Goal: Find contact information: Find contact information

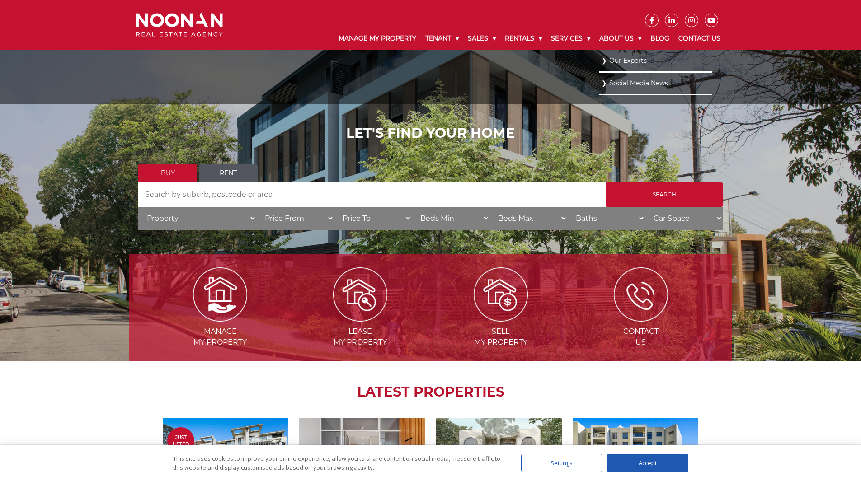
click at [613, 57] on link "Our Experts" at bounding box center [656, 61] width 108 height 12
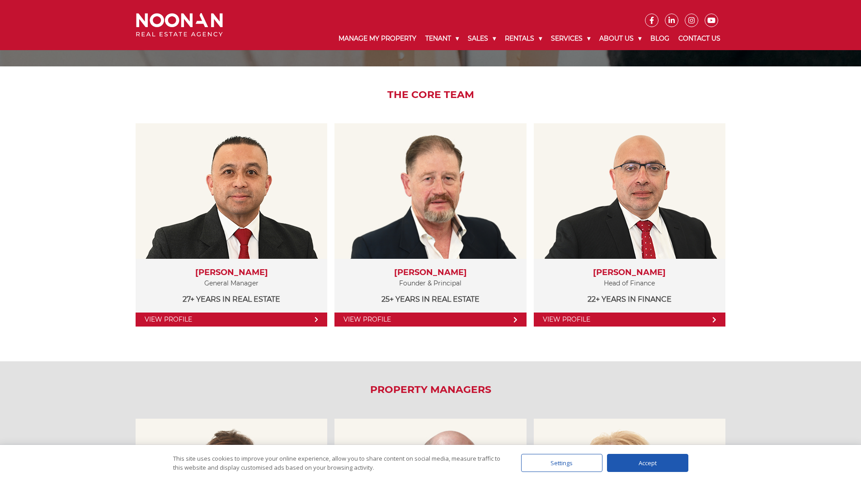
scroll to position [115, 0]
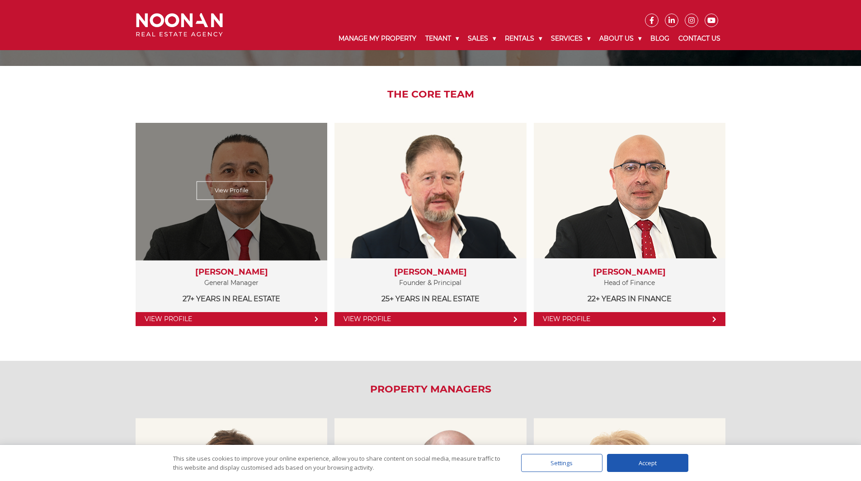
click at [248, 184] on link "View Profile" at bounding box center [232, 191] width 70 height 19
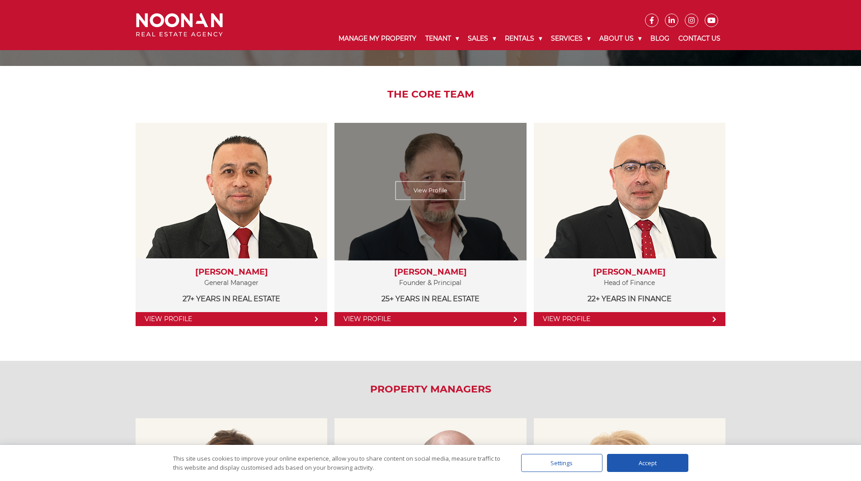
click at [401, 201] on div "View Profile" at bounding box center [431, 191] width 198 height 140
click at [407, 197] on link "View Profile" at bounding box center [431, 191] width 70 height 19
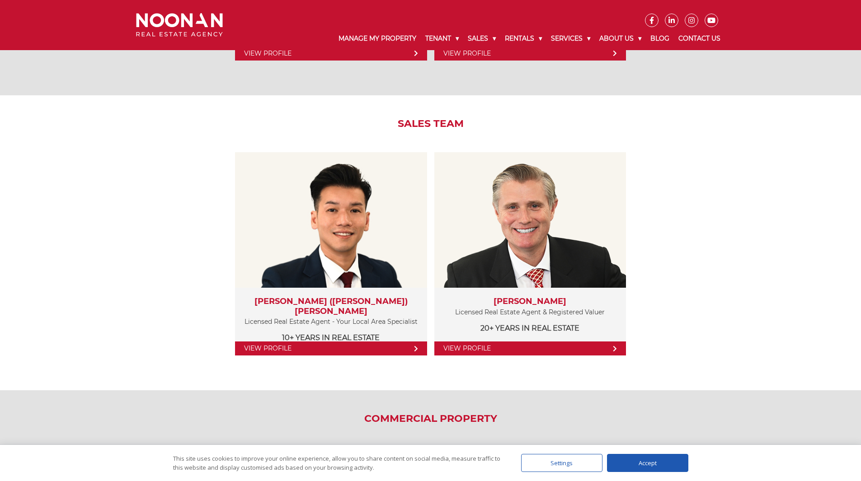
scroll to position [888, 0]
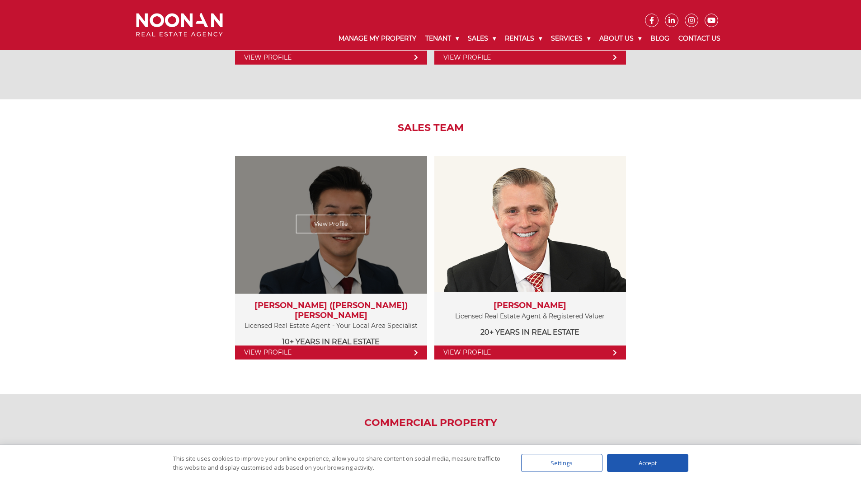
click at [369, 206] on div "View Profile" at bounding box center [331, 225] width 198 height 140
click at [334, 220] on link "View Profile" at bounding box center [331, 224] width 70 height 19
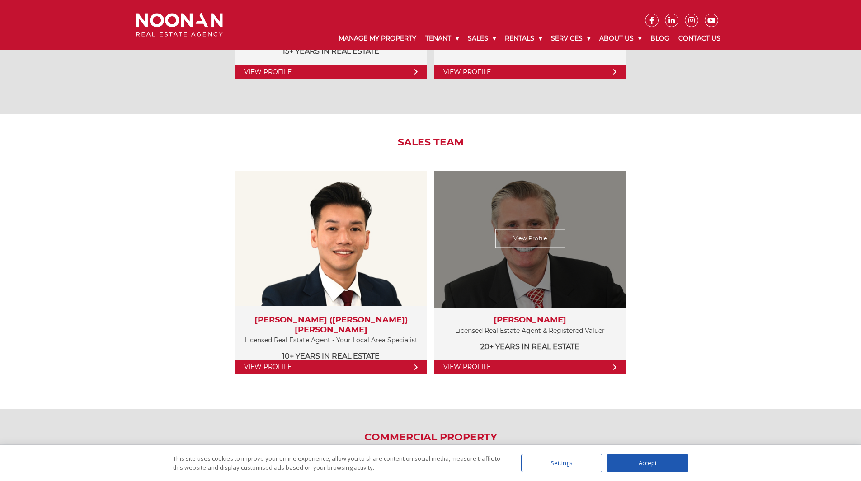
scroll to position [873, 0]
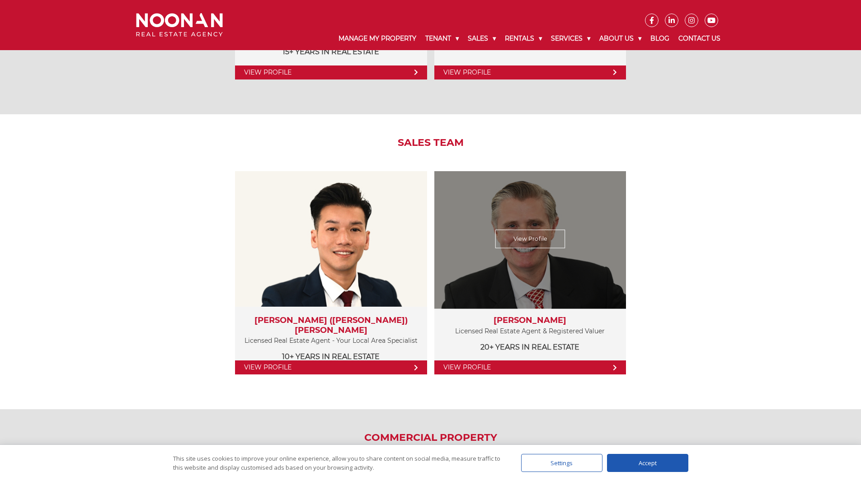
click at [524, 244] on link "View Profile" at bounding box center [530, 239] width 70 height 19
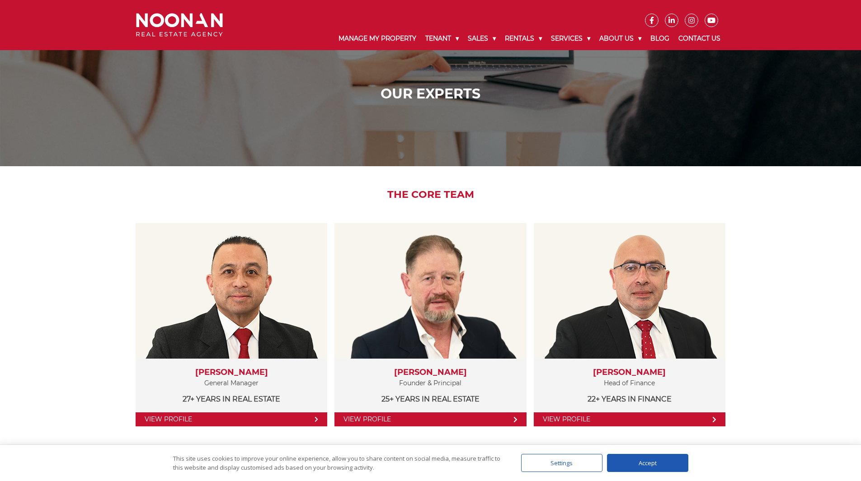
scroll to position [0, 0]
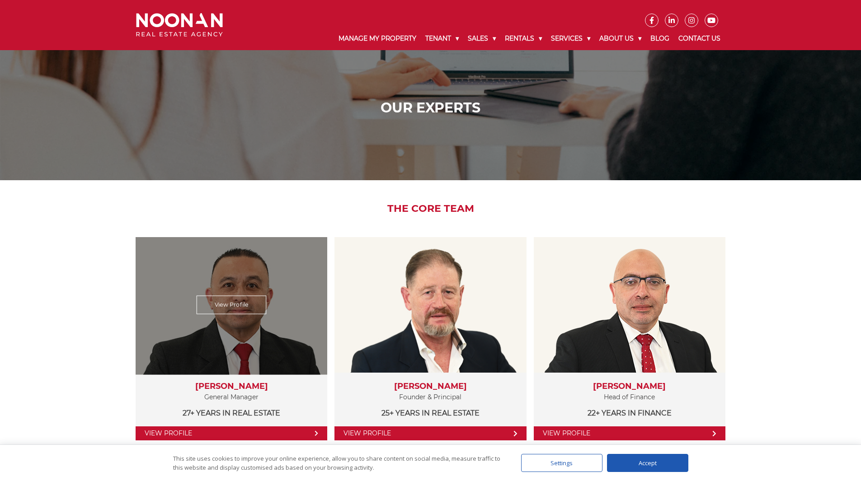
click at [242, 294] on div "View Profile" at bounding box center [232, 306] width 198 height 140
click at [246, 302] on link "View Profile" at bounding box center [232, 305] width 70 height 19
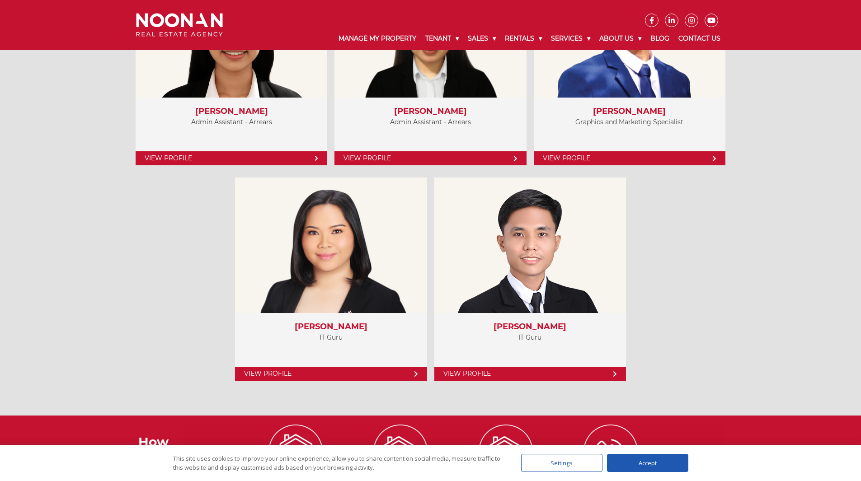
scroll to position [3911, 0]
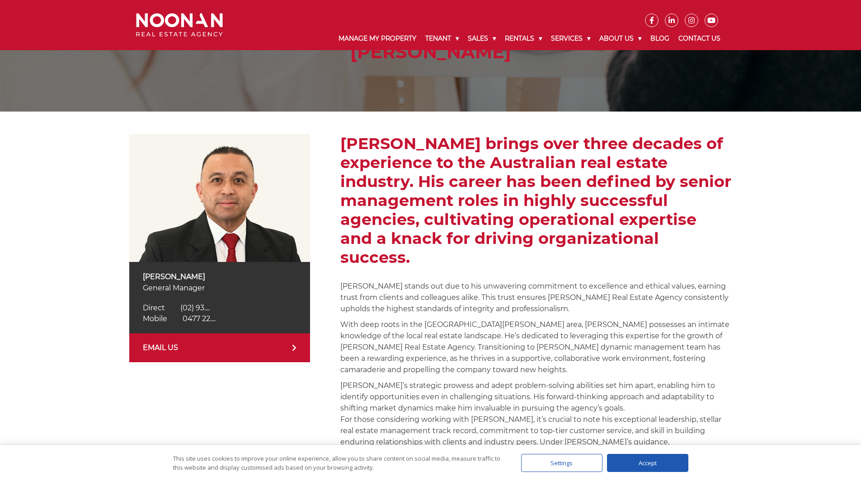
scroll to position [74, 0]
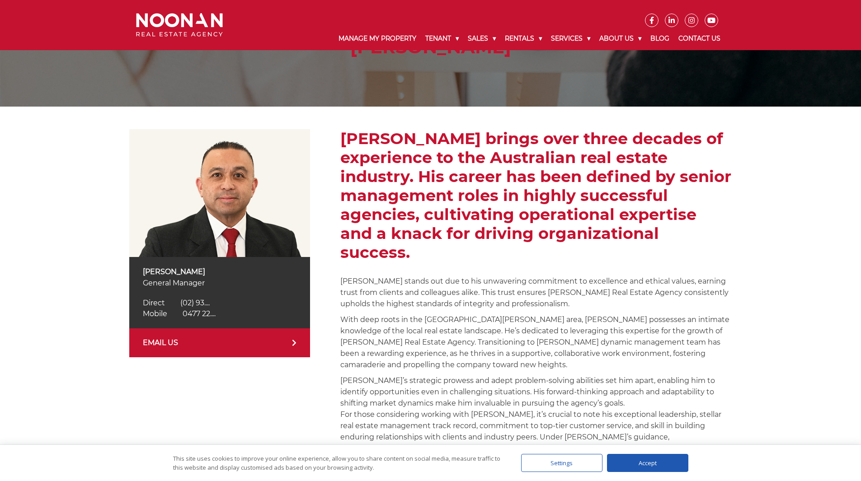
click at [207, 313] on span "0477 22...." at bounding box center [199, 314] width 33 height 9
drag, startPoint x: 229, startPoint y: 313, endPoint x: 172, endPoint y: 311, distance: 57.4
click at [172, 311] on div "Mobile 0477 225 511 Mobile 0477 22...." at bounding box center [220, 314] width 154 height 11
copy span "0477 225 511"
click at [174, 274] on p "Martin Reyes" at bounding box center [220, 271] width 154 height 11
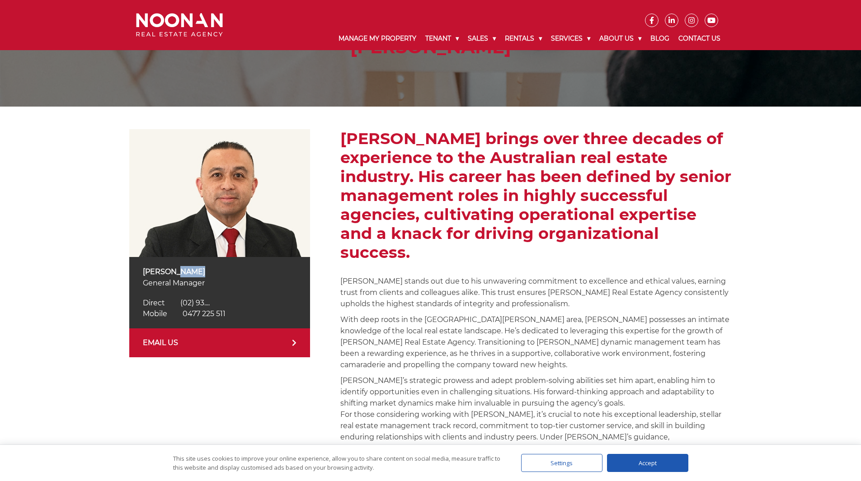
click at [174, 274] on p "Martin Reyes" at bounding box center [220, 271] width 154 height 11
click at [174, 274] on p "[PERSON_NAME]" at bounding box center [220, 271] width 154 height 11
copy div "[PERSON_NAME]"
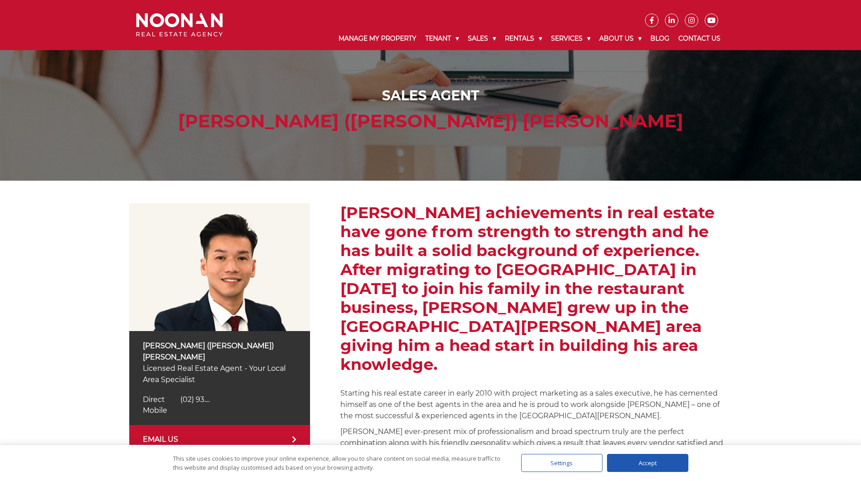
click at [188, 347] on p "Simon (Xin Rong) Cai" at bounding box center [220, 351] width 154 height 23
click at [165, 344] on p "Simon (Xin Rong) Cai" at bounding box center [220, 351] width 154 height 23
copy div "Simon (Xin Rong) Cai"
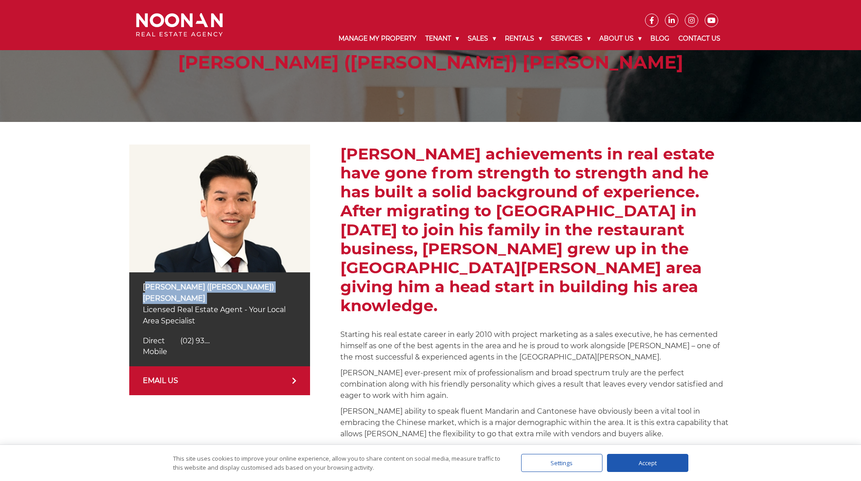
scroll to position [59, 0]
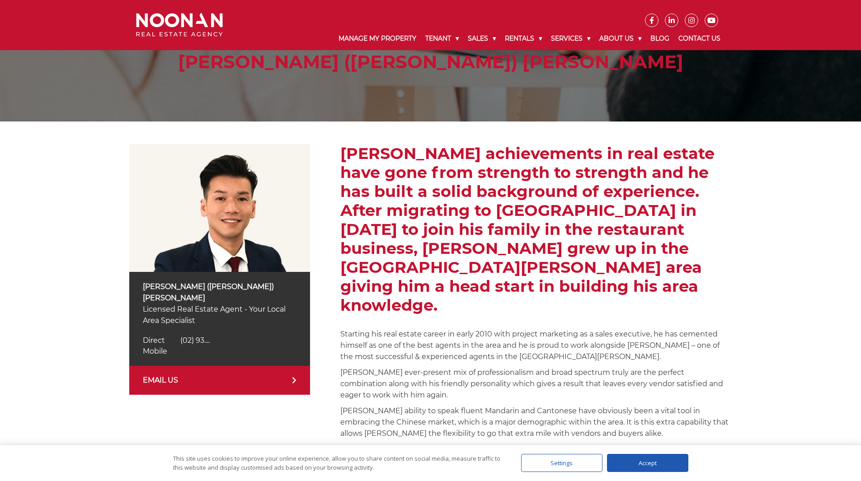
click at [188, 336] on span "(02) 93...." at bounding box center [194, 340] width 29 height 9
drag, startPoint x: 236, startPoint y: 329, endPoint x: 178, endPoint y: 330, distance: 57.9
click at [178, 335] on div "Direct (02) 9330 6813 Direct (02) 93...." at bounding box center [220, 340] width 154 height 11
copy span "(02) 9330 6813"
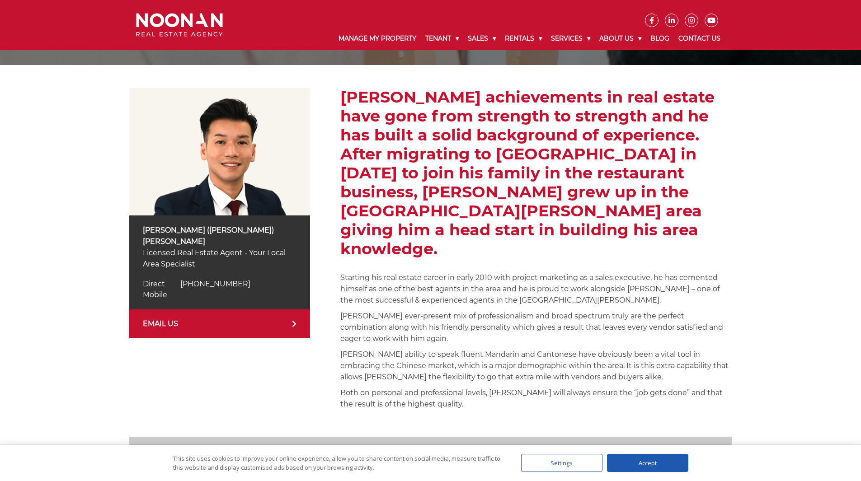
scroll to position [116, 0]
click at [180, 315] on link "EMAIL US" at bounding box center [219, 323] width 181 height 29
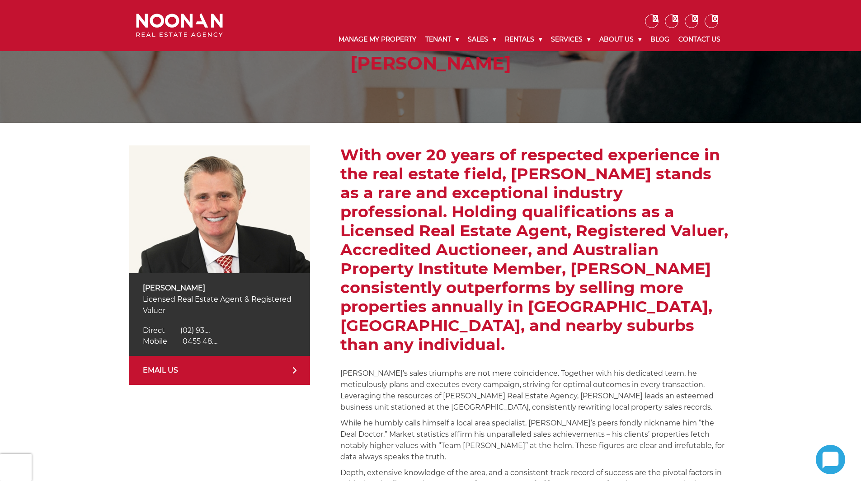
scroll to position [61, 0]
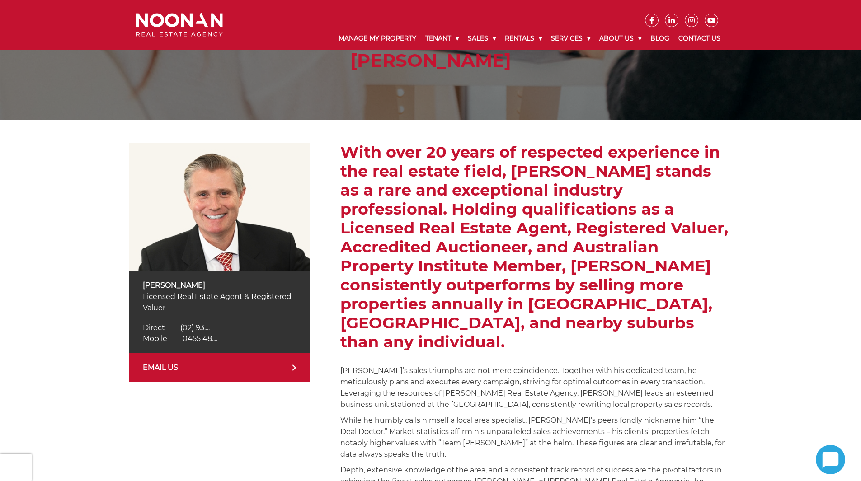
click at [176, 281] on p "[PERSON_NAME]" at bounding box center [220, 285] width 154 height 11
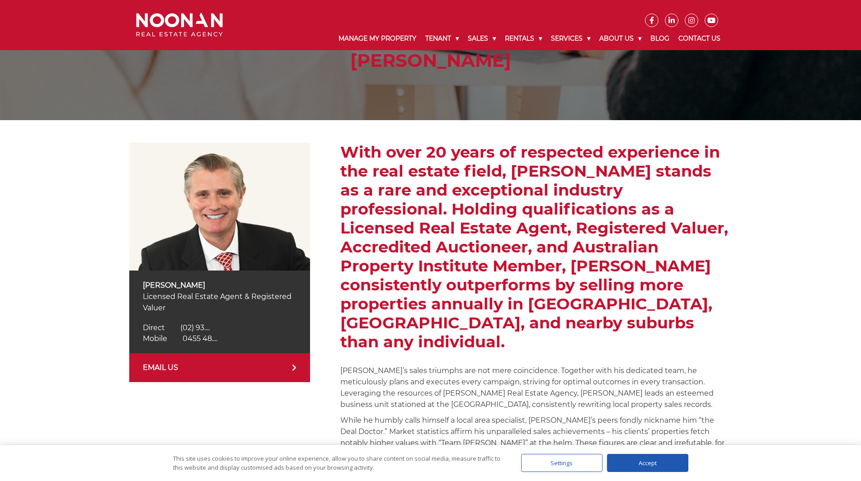
click at [188, 340] on span "0455 48...." at bounding box center [200, 339] width 35 height 9
drag, startPoint x: 239, startPoint y: 335, endPoint x: 182, endPoint y: 339, distance: 56.6
click at [182, 339] on div "Mobile [PHONE_NUMBER] Mobile 0455 48...." at bounding box center [220, 339] width 154 height 11
copy span "0455 484 437"
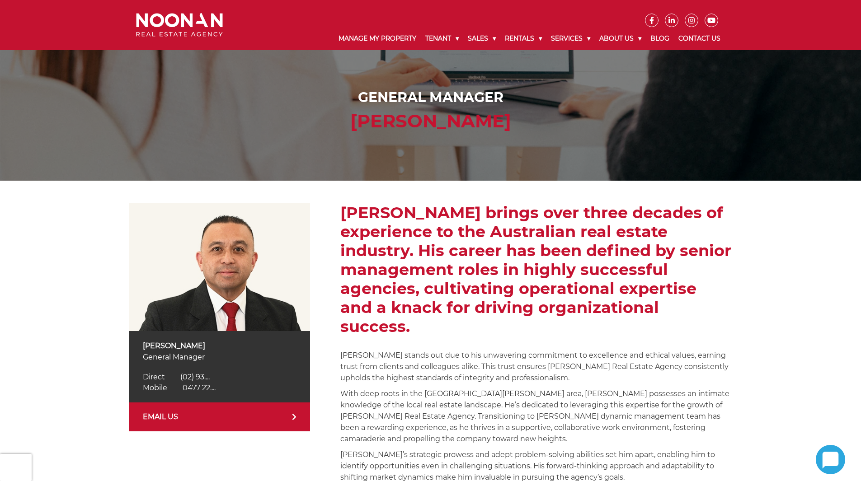
scroll to position [89, 0]
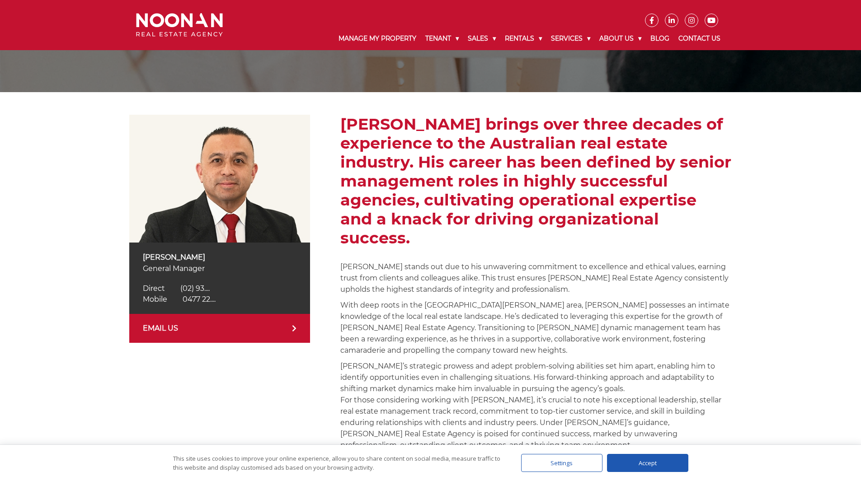
click at [214, 330] on link "EMAIL US" at bounding box center [219, 328] width 181 height 29
